Goal: Task Accomplishment & Management: Use online tool/utility

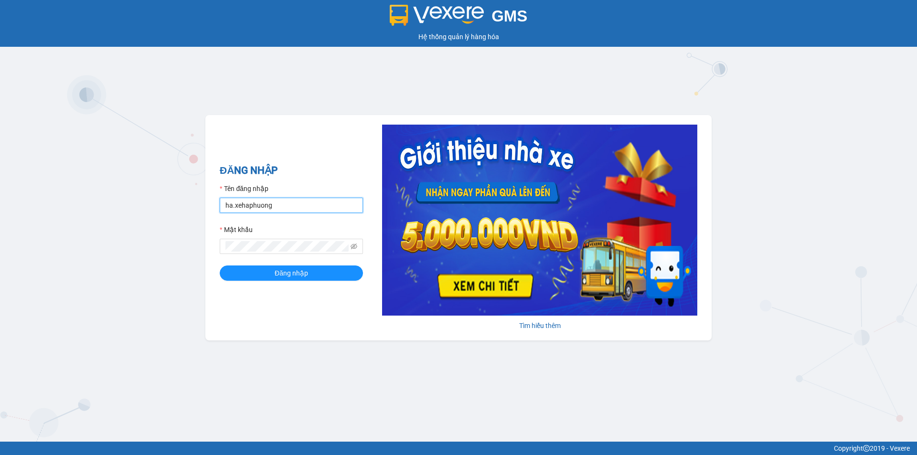
click at [273, 209] on input "ha.xehaphuong" at bounding box center [291, 205] width 143 height 15
type input "thuy.xehaphuong"
click at [271, 268] on button "Đăng nhập" at bounding box center [291, 272] width 143 height 15
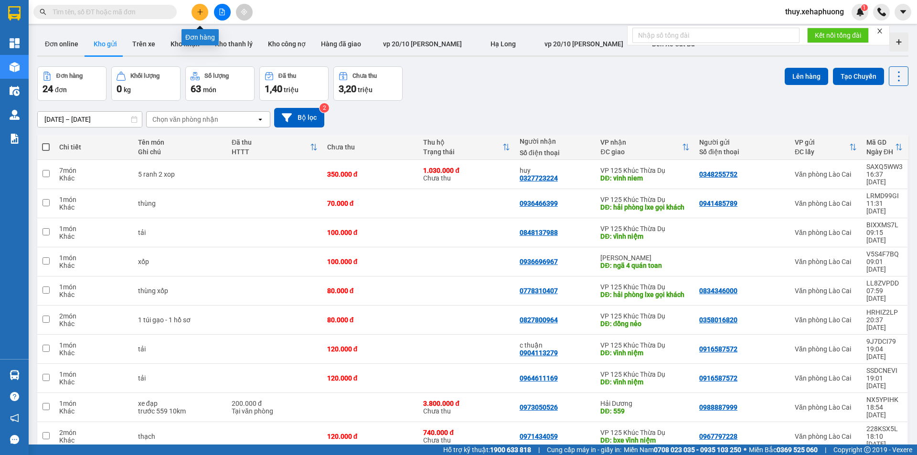
click at [202, 11] on icon "plus" at bounding box center [200, 12] width 7 height 7
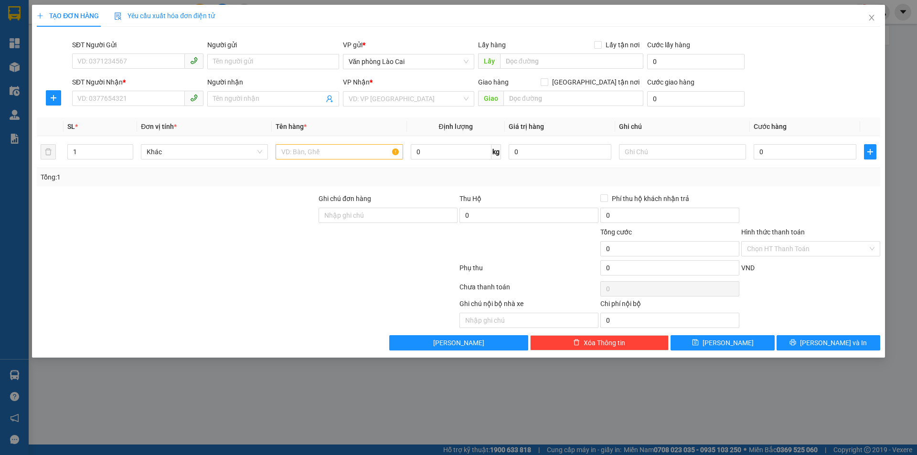
click at [816, 368] on div "TẠO ĐƠN HÀNG Yêu cầu xuất hóa đơn điện tử Transit Pickup Surcharge Ids Transit …" at bounding box center [458, 227] width 917 height 455
click at [874, 15] on icon "close" at bounding box center [872, 18] width 8 height 8
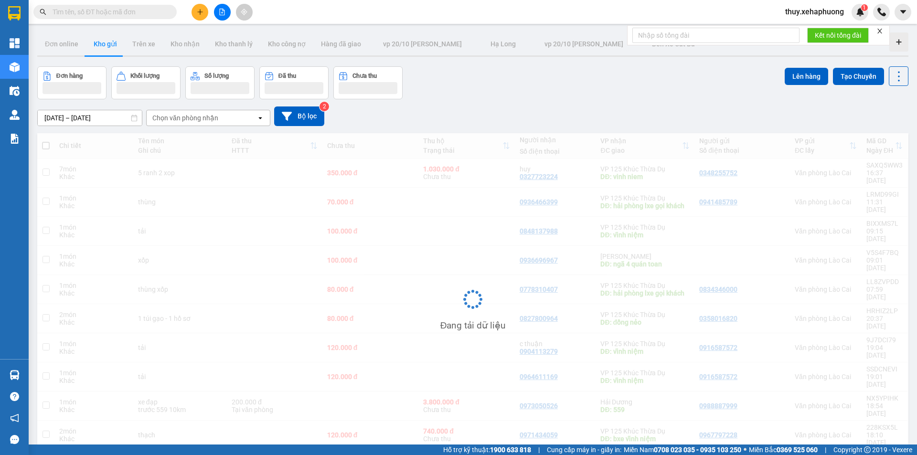
click at [874, 15] on div at bounding box center [881, 12] width 17 height 17
